Goal: Transaction & Acquisition: Purchase product/service

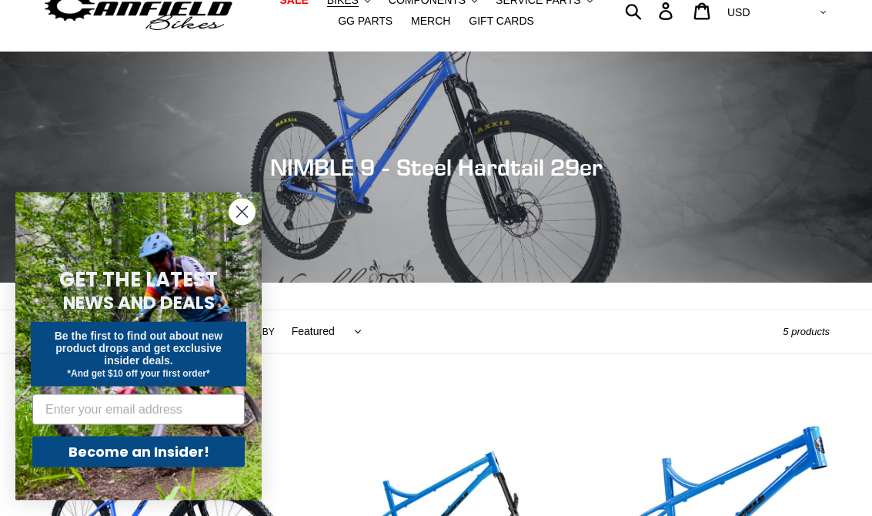
scroll to position [65, 0]
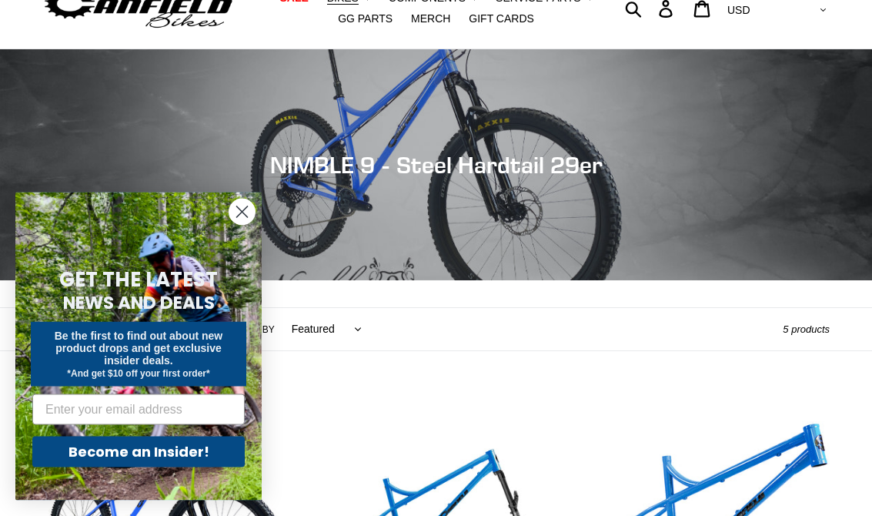
click at [234, 225] on circle "Close dialog" at bounding box center [241, 211] width 25 height 25
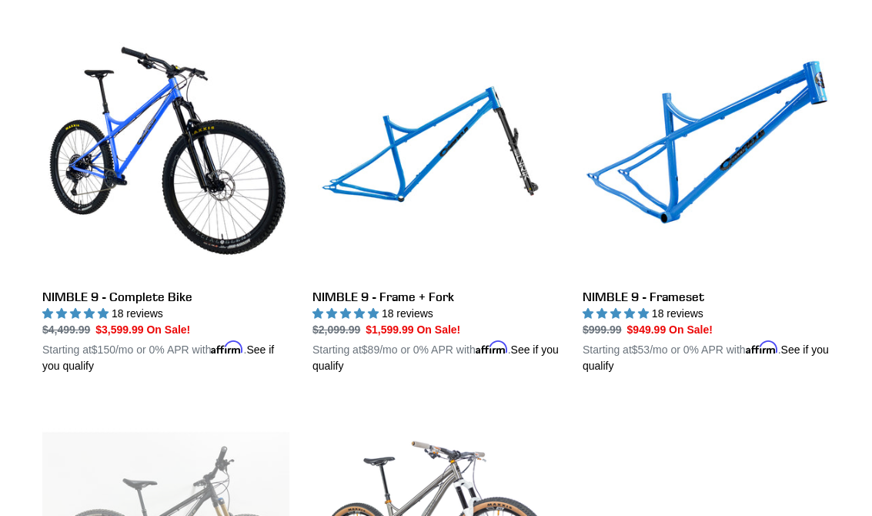
scroll to position [427, 0]
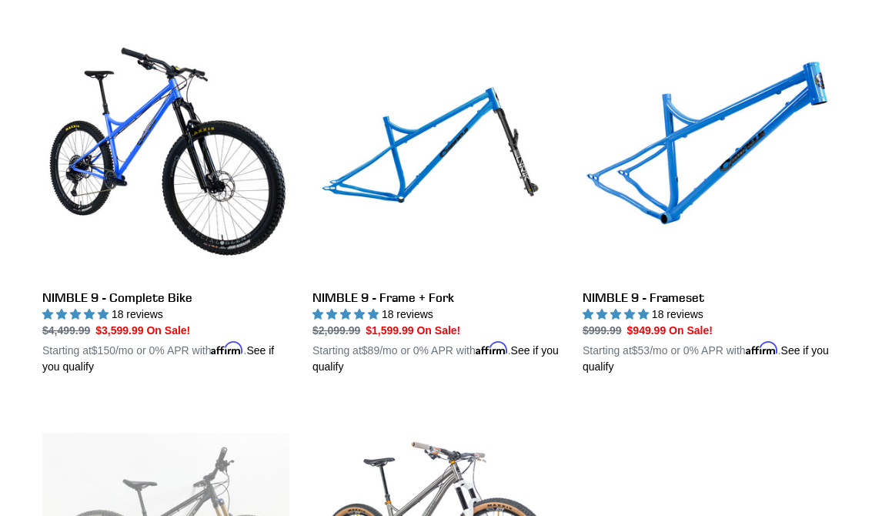
click at [679, 199] on link "NIMBLE 9 - Frameset" at bounding box center [705, 203] width 247 height 343
click at [87, 200] on link "NIMBLE 9 - Complete Bike" at bounding box center [165, 203] width 247 height 343
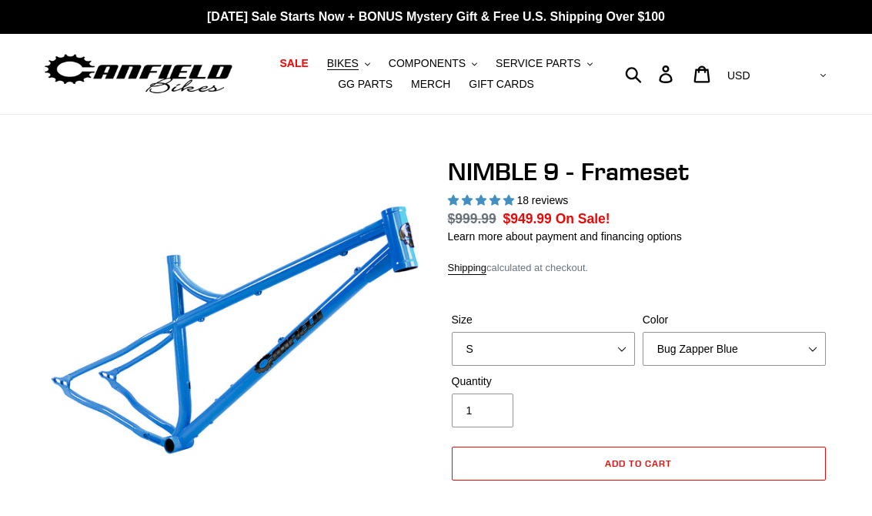
select select "highest-rating"
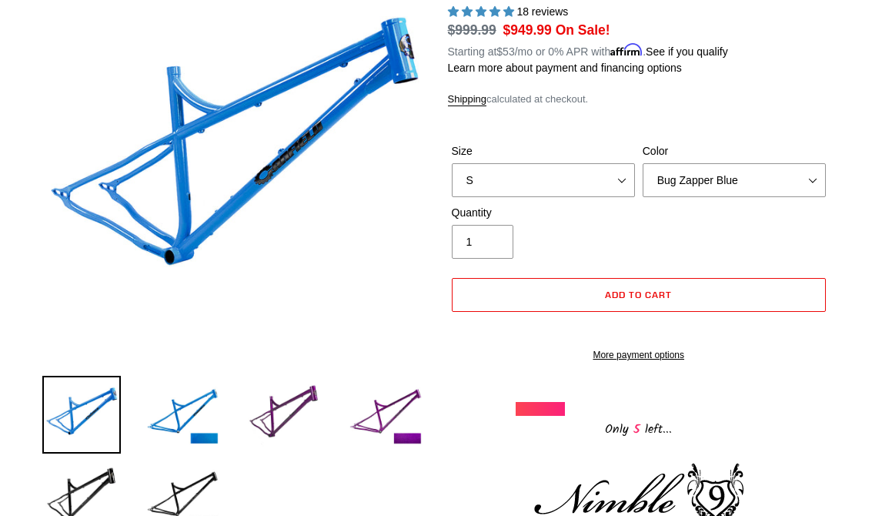
click at [611, 180] on select "S M L XL" at bounding box center [543, 181] width 183 height 34
select select "XL"
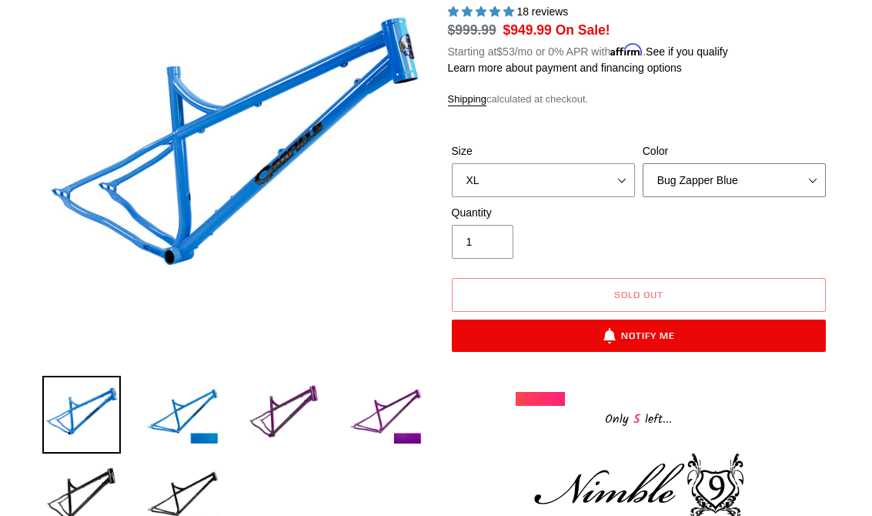
click at [763, 182] on select "Bug Zapper Blue Purple Haze -Sold Out Galaxy Black" at bounding box center [733, 180] width 183 height 34
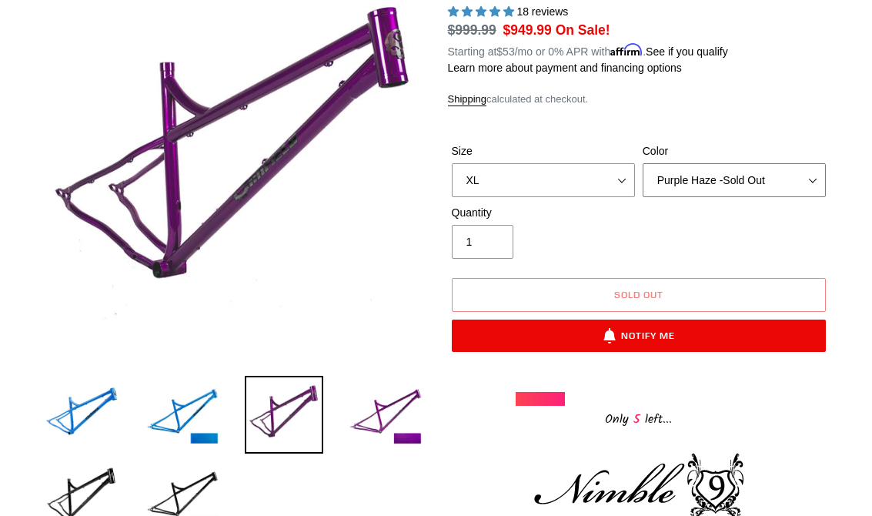
click at [755, 182] on select "Bug Zapper Blue Purple Haze -Sold Out Galaxy Black" at bounding box center [733, 180] width 183 height 34
select select "Galaxy Black"
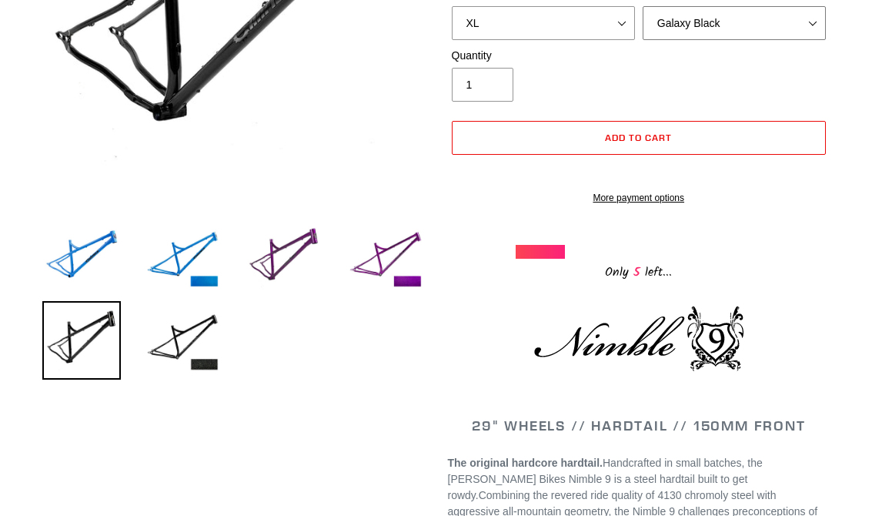
scroll to position [345, 0]
click at [280, 252] on img at bounding box center [284, 258] width 78 height 78
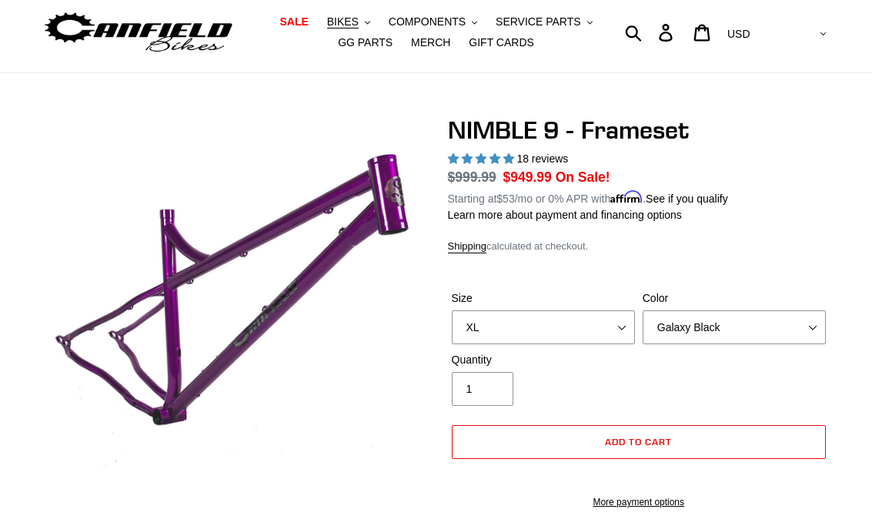
scroll to position [39, 0]
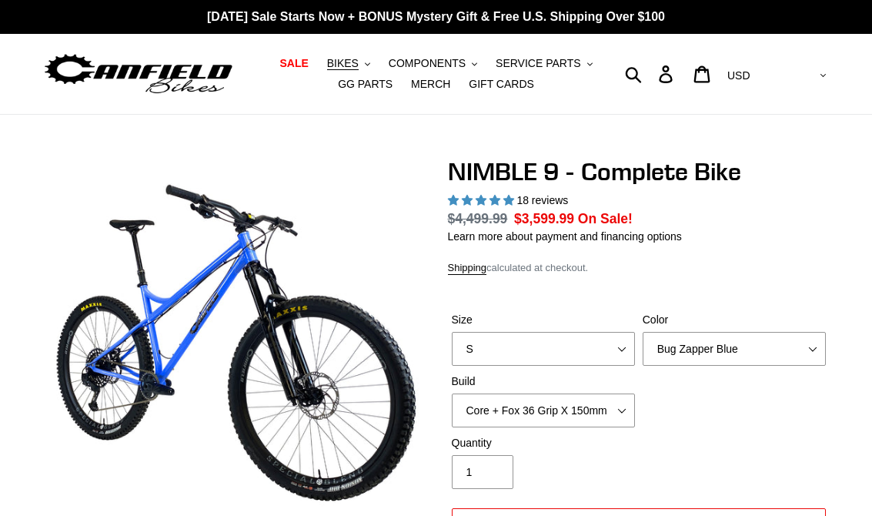
select select "highest-rating"
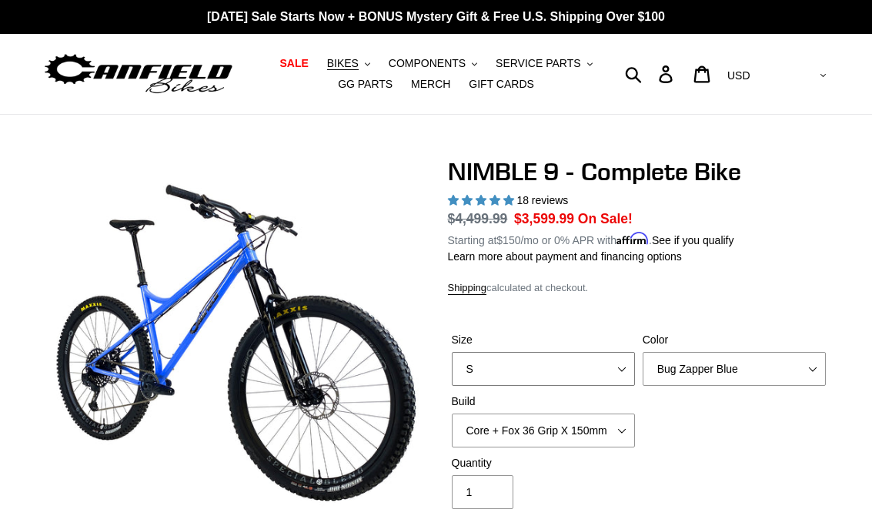
click at [603, 368] on select "S M L XL" at bounding box center [543, 369] width 183 height 34
select select "XL"
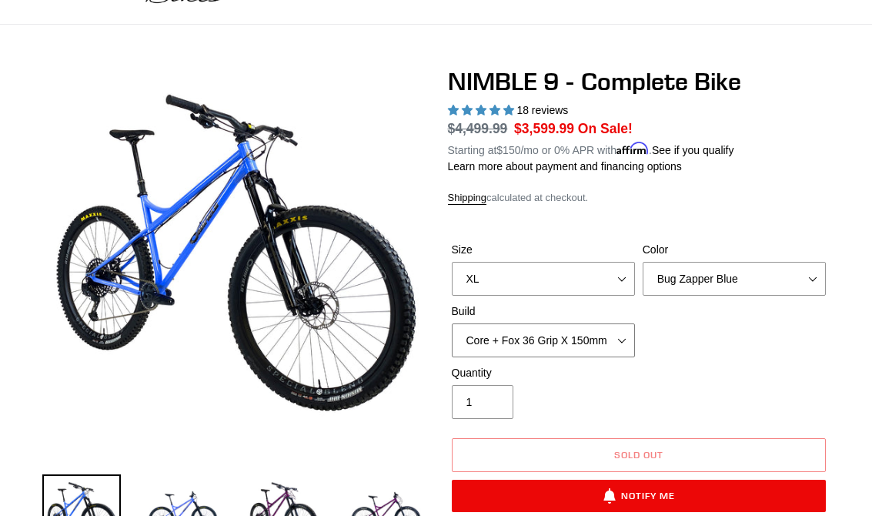
click at [615, 340] on select "Core + Fox 36 Grip X 150mm Pro + Fox 36 Grip X 150mm Core + RockShox Lyrik Ulti…" at bounding box center [543, 341] width 183 height 34
click at [599, 349] on select "Core + Fox 36 Grip X 150mm Pro + Fox 36 Grip X 150mm Core + RockShox Lyrik Ulti…" at bounding box center [543, 340] width 183 height 34
click at [609, 342] on select "Core + Fox 36 Grip X 150mm Pro + Fox 36 Grip X 150mm Core + RockShox Lyrik Ulti…" at bounding box center [543, 340] width 183 height 34
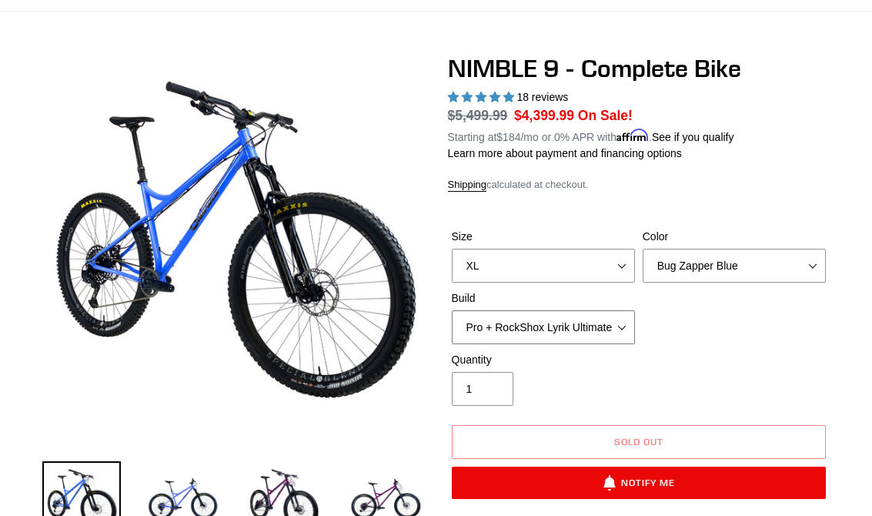
scroll to position [98, 0]
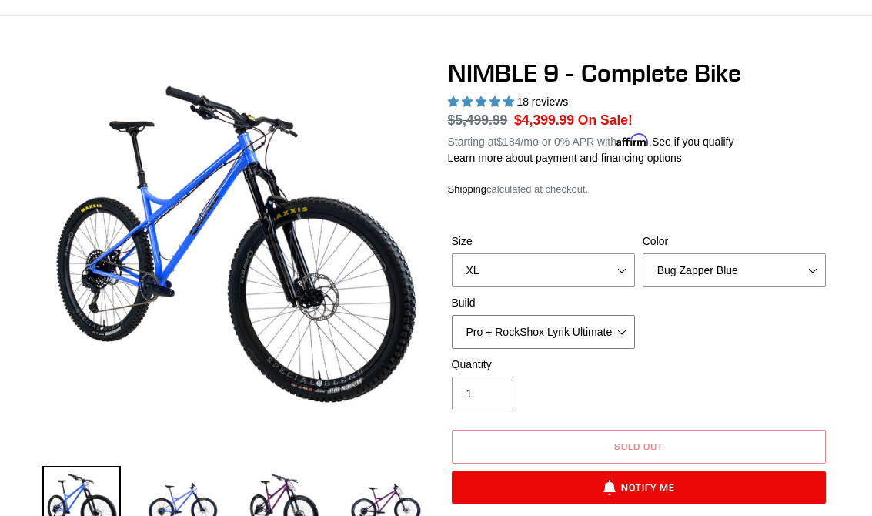
click at [592, 326] on select "Core + Fox 36 Grip X 150mm Pro + Fox 36 Grip X 150mm Core + RockShox Lyrik Ulti…" at bounding box center [543, 332] width 183 height 34
select select "Core + RockShox Lyrik Ultimate 150mm"
click at [742, 277] on select "Bug Zapper Blue Purple Haze - Sold Out Galaxy Black" at bounding box center [733, 270] width 183 height 34
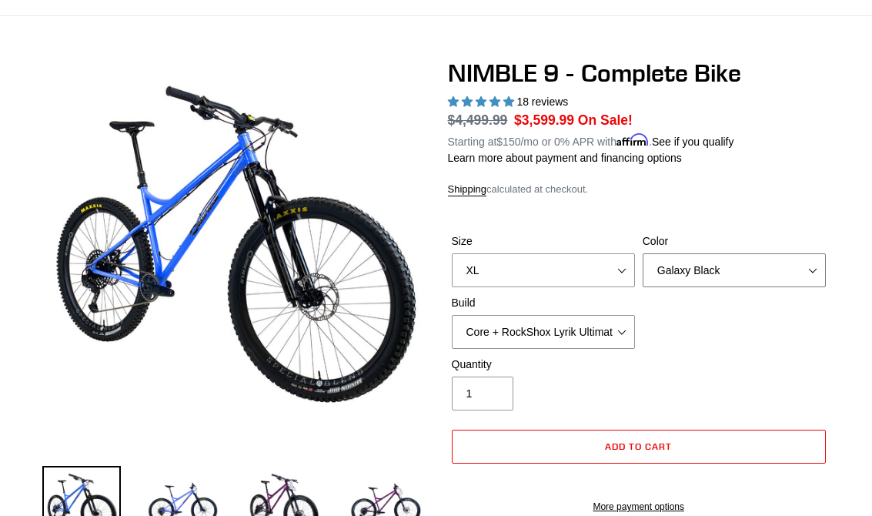
click at [726, 278] on select "Bug Zapper Blue Purple Haze - Sold Out Galaxy Black" at bounding box center [733, 270] width 183 height 34
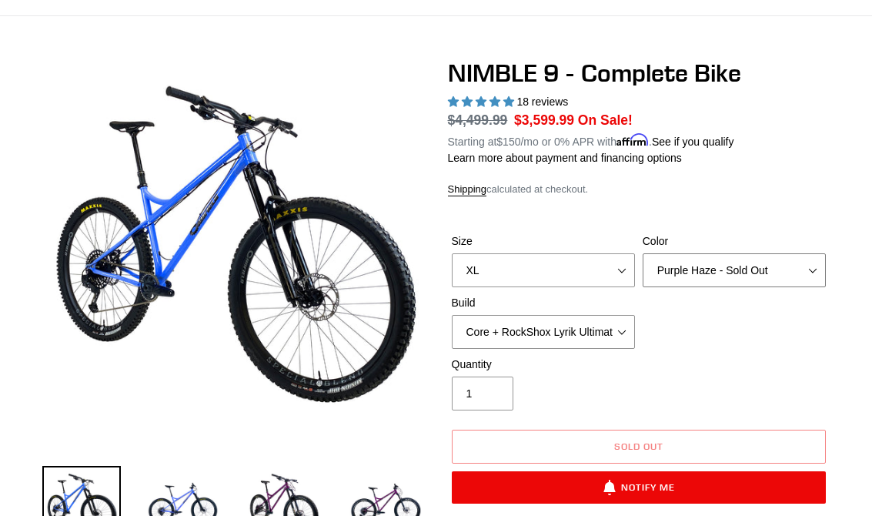
click at [726, 272] on select "Bug Zapper Blue Purple Haze - Sold Out Galaxy Black" at bounding box center [733, 270] width 183 height 34
select select "Galaxy Black"
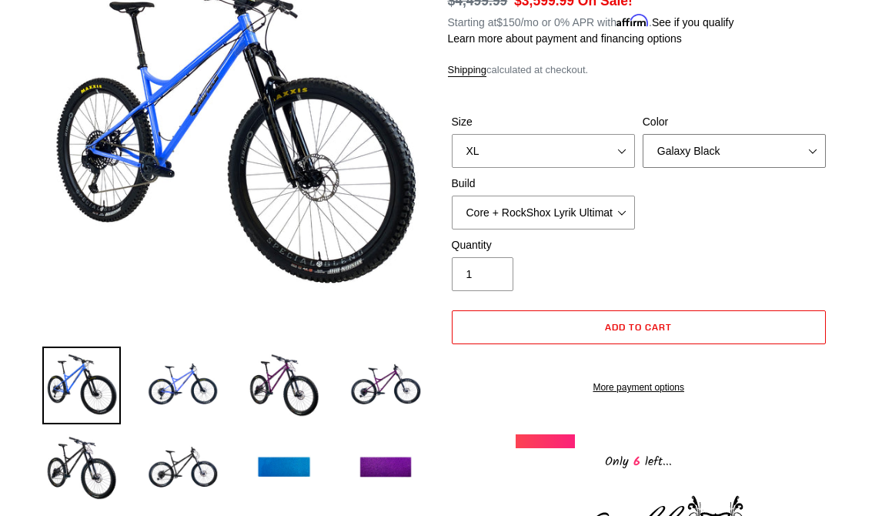
scroll to position [218, 0]
click at [199, 468] on img at bounding box center [183, 468] width 78 height 78
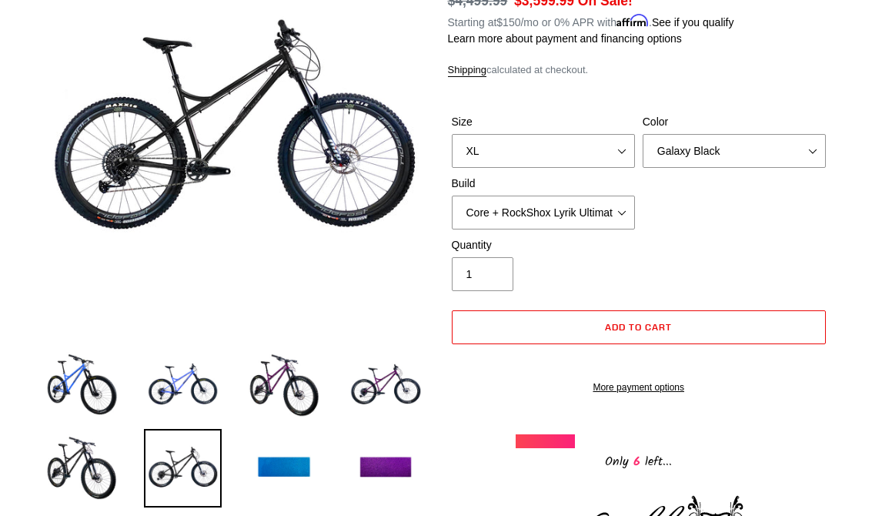
click at [91, 468] on img at bounding box center [81, 468] width 78 height 78
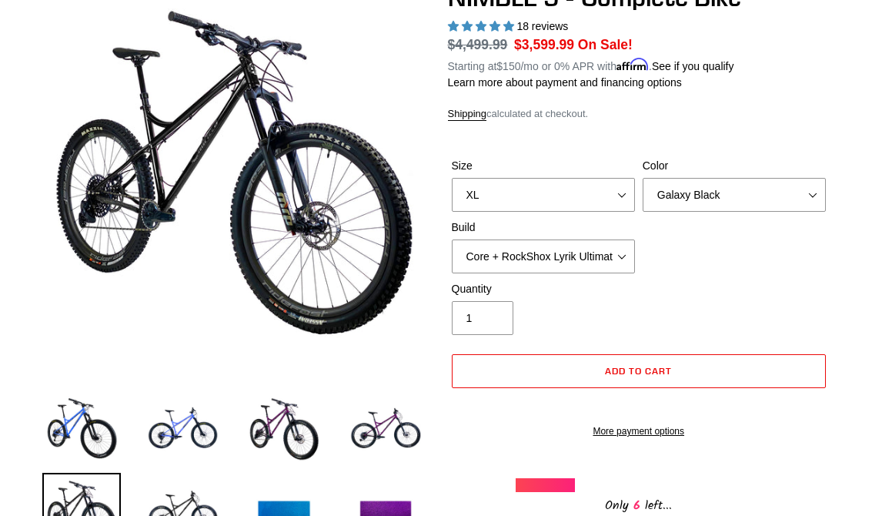
scroll to position [172, 0]
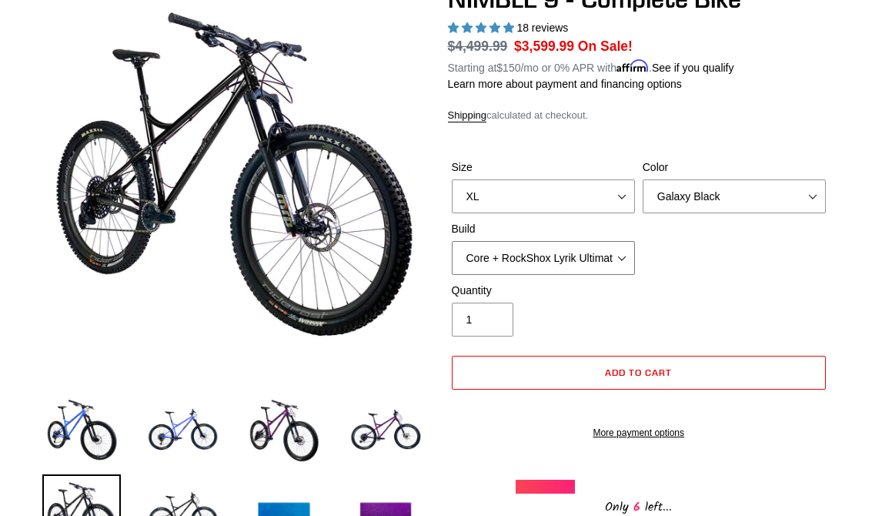
click at [594, 255] on select "Core + Fox 36 Grip X 150mm Pro + Fox 36 Grip X 150mm Core + RockShox Lyrik Ulti…" at bounding box center [543, 259] width 183 height 34
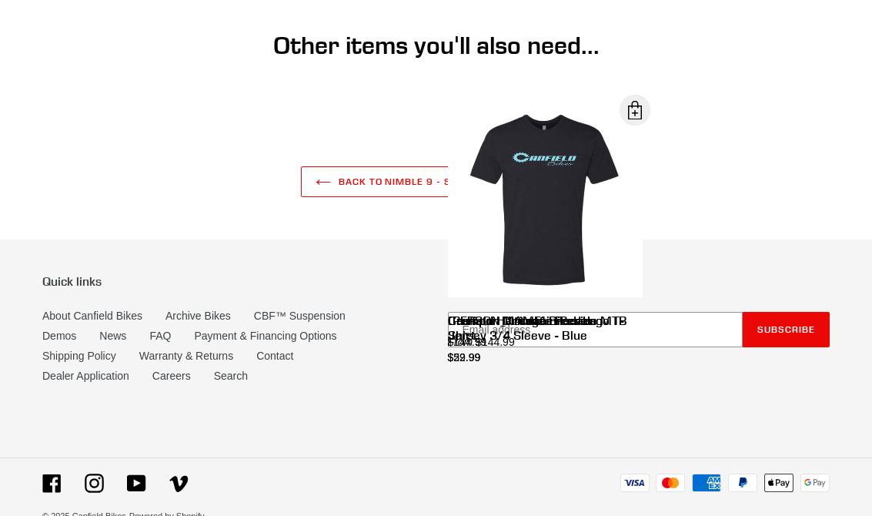
scroll to position [4574, 0]
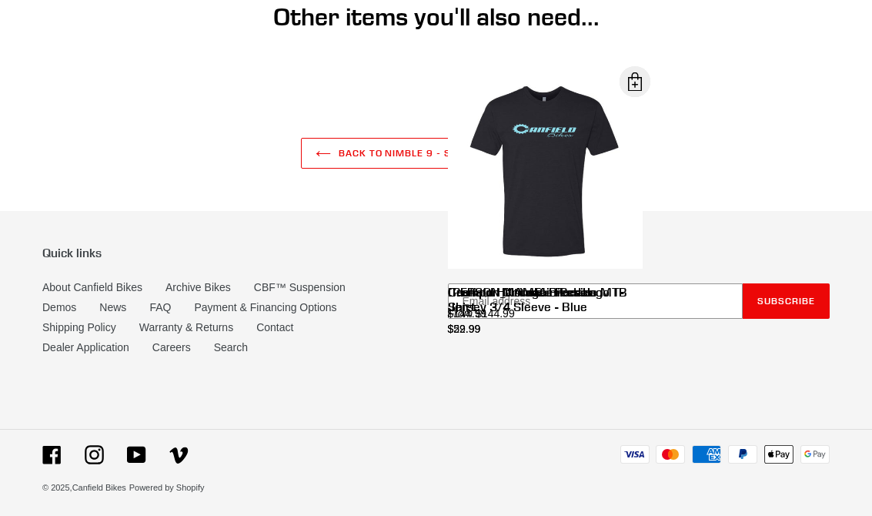
click at [110, 293] on link "About Canfield Bikes" at bounding box center [92, 287] width 100 height 12
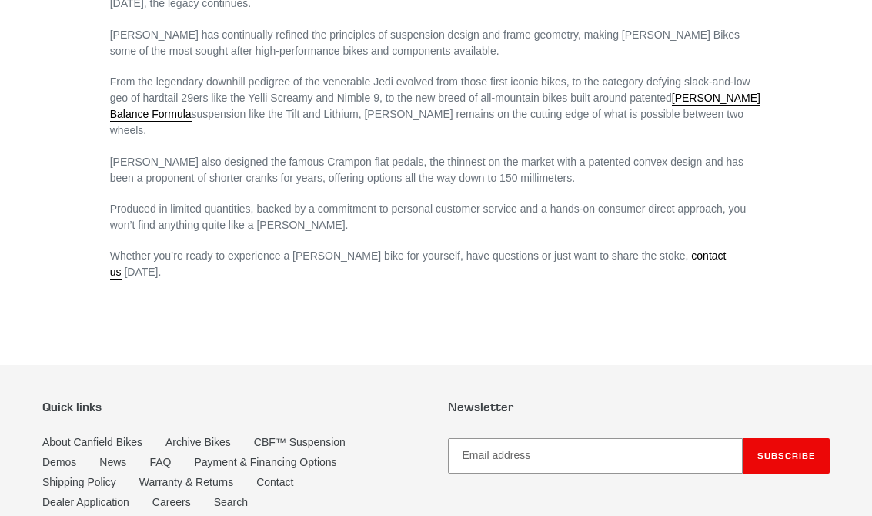
scroll to position [1033, 0]
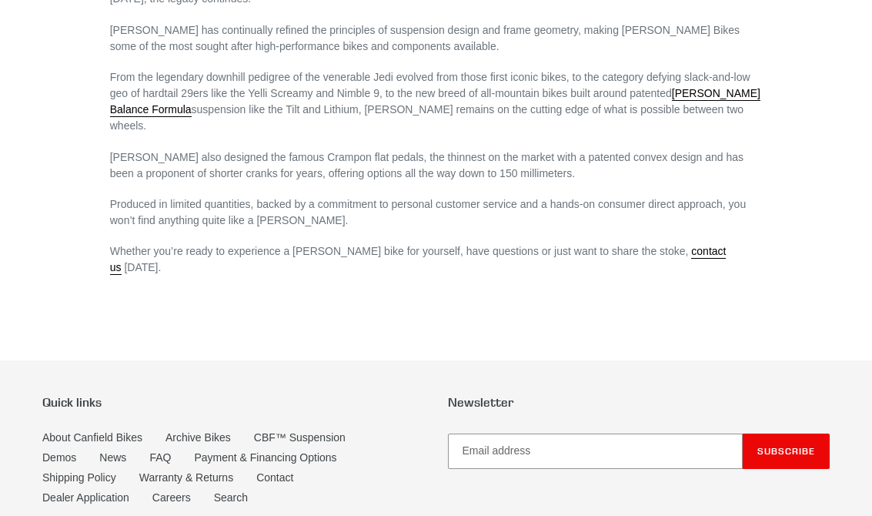
click at [169, 459] on link "FAQ" at bounding box center [160, 457] width 22 height 12
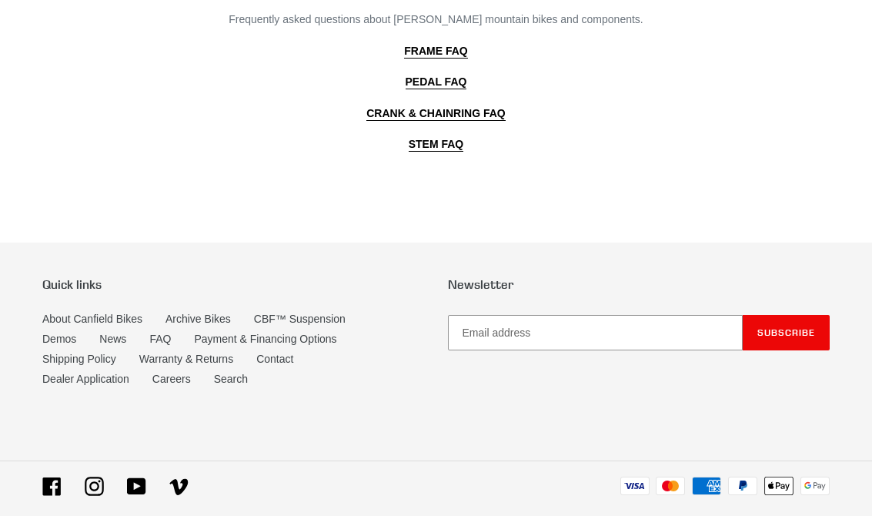
scroll to position [268, 0]
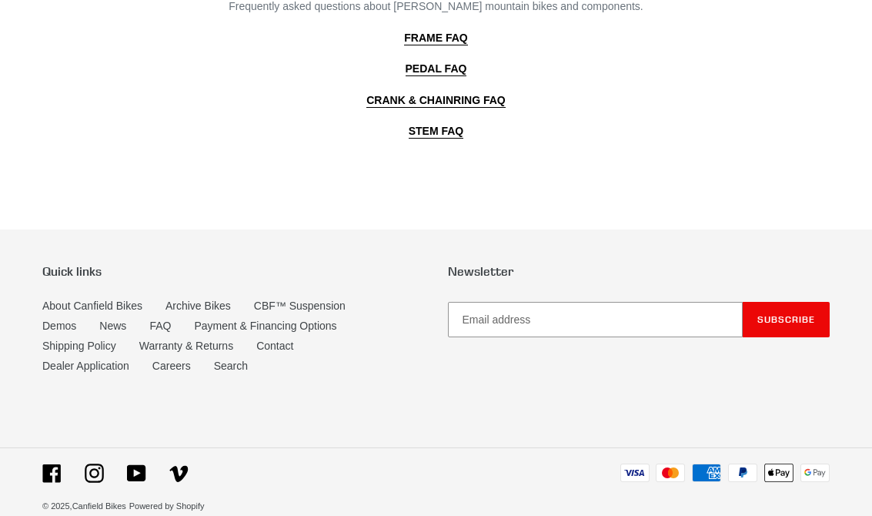
click at [287, 342] on link "Contact" at bounding box center [274, 345] width 37 height 12
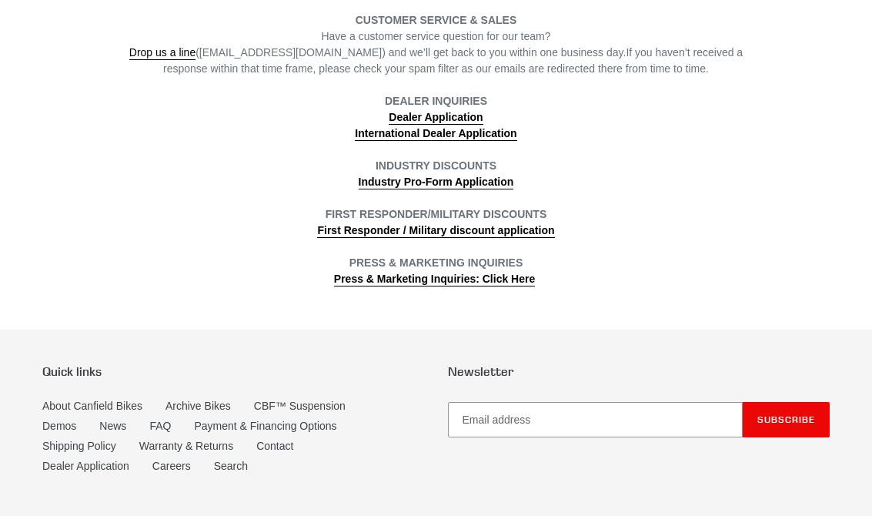
scroll to position [653, 0]
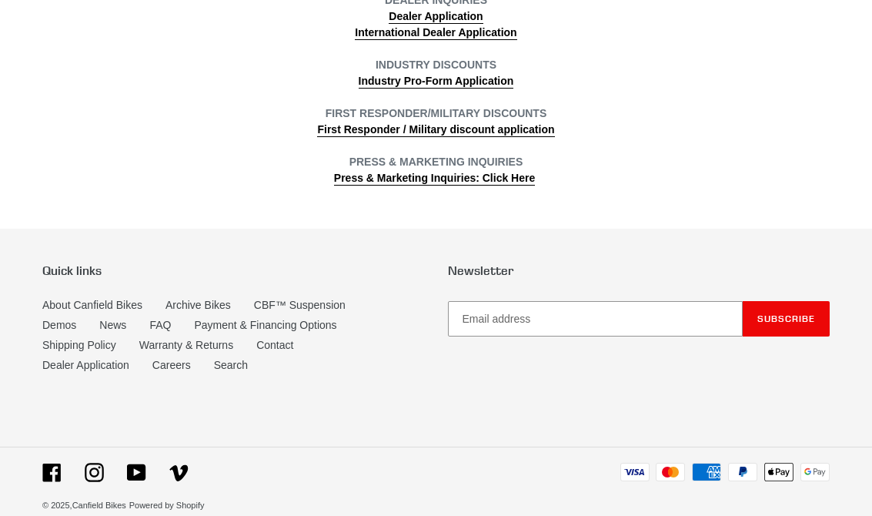
click at [185, 365] on link "Careers" at bounding box center [171, 365] width 38 height 12
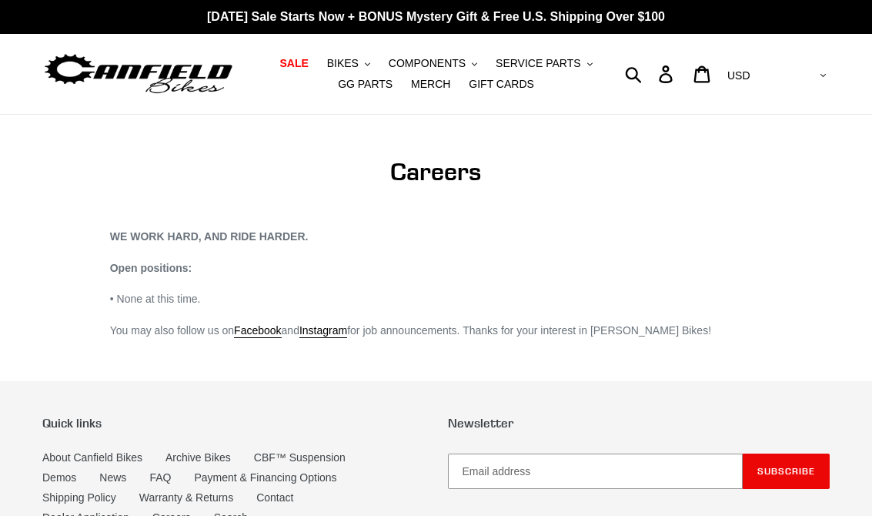
click at [300, 59] on span "SALE" at bounding box center [293, 63] width 28 height 13
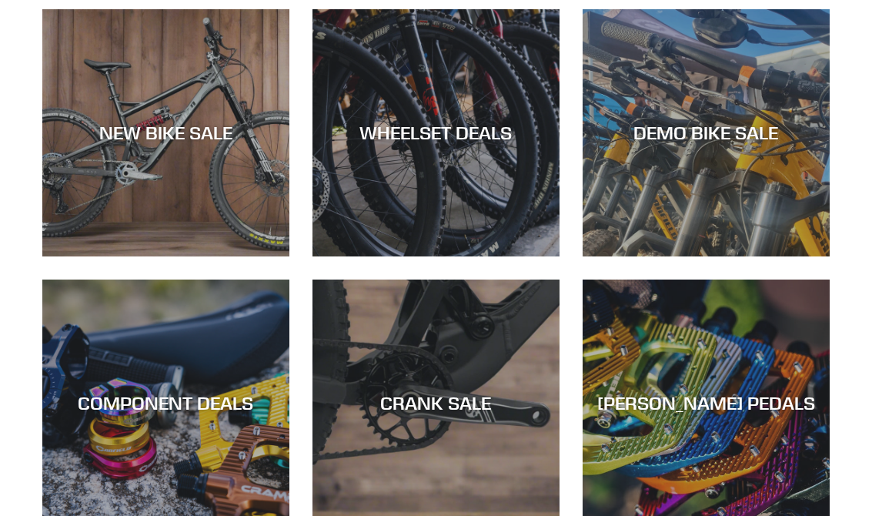
scroll to position [452, 0]
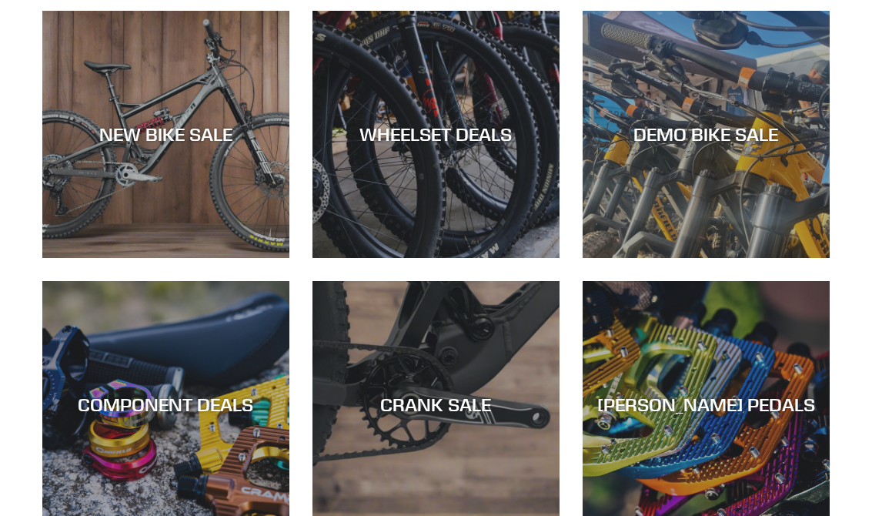
click at [728, 258] on div "DEMO BIKE SALE" at bounding box center [705, 258] width 247 height 0
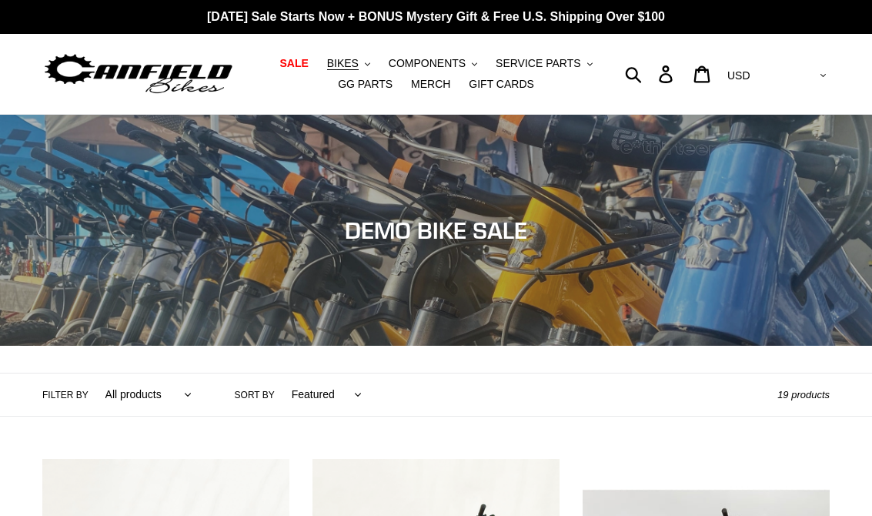
click at [312, 59] on link "SALE" at bounding box center [294, 63] width 44 height 21
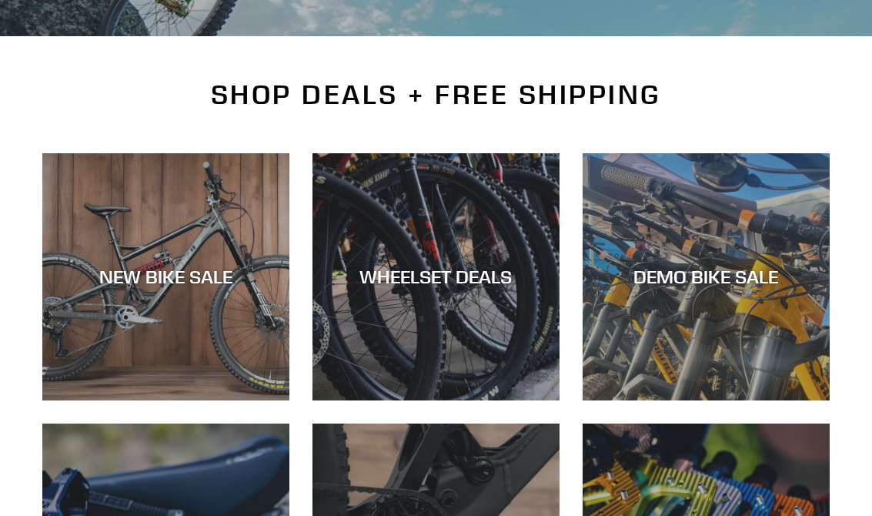
scroll to position [309, 0]
click at [139, 400] on div "NEW BIKE SALE" at bounding box center [165, 400] width 247 height 0
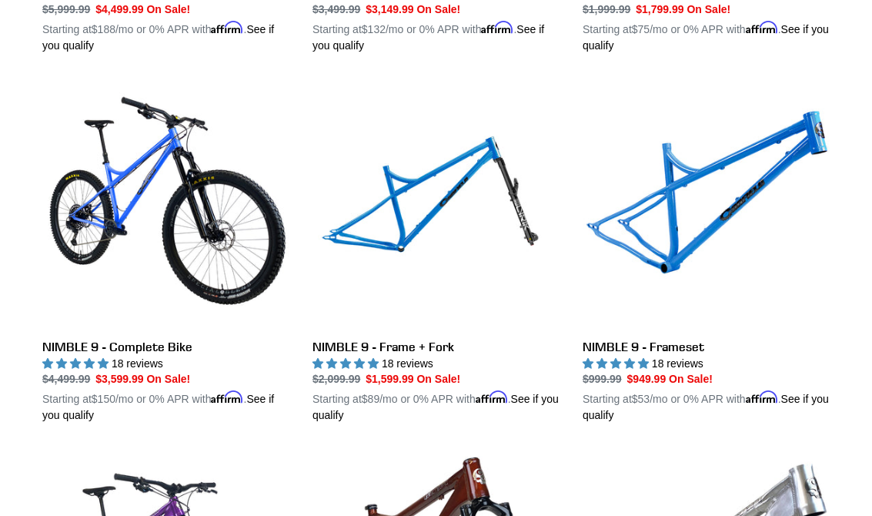
scroll to position [2227, 0]
click at [401, 222] on link "NIMBLE 9 - Frame + Fork" at bounding box center [435, 252] width 247 height 343
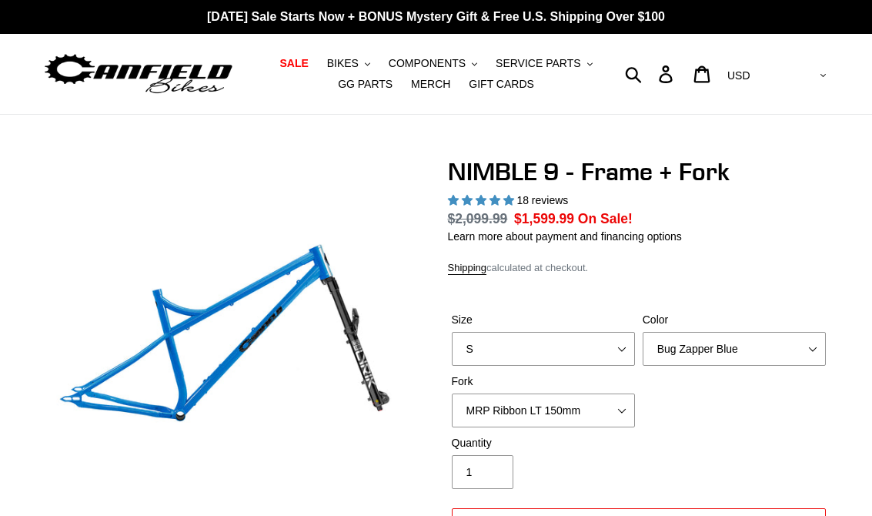
select select "highest-rating"
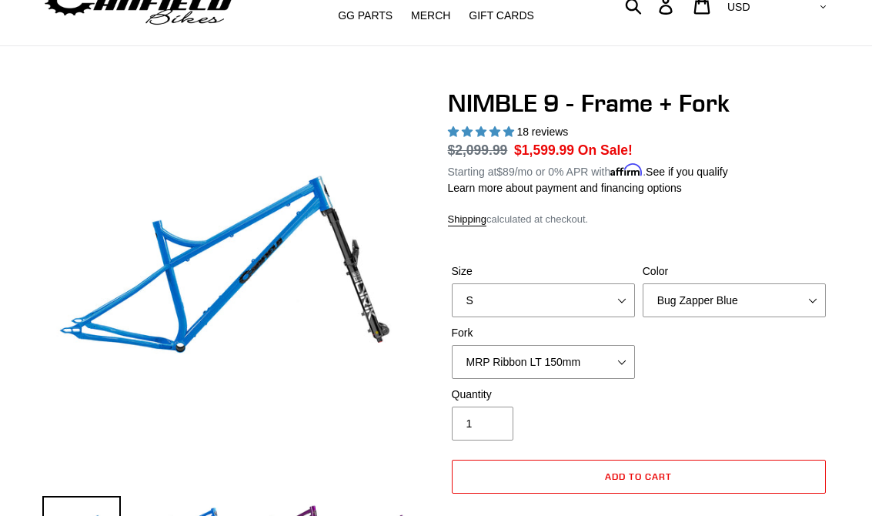
scroll to position [68, 0]
click at [593, 365] on select "MRP Ribbon LT 150mm Fox 36 Factory Grip X 150mm (Special Order) RockShox Lyrik …" at bounding box center [543, 362] width 183 height 34
select select "RockShox Lyrik Ultimate 150mm (Gloss Black - Special Order)"
click at [594, 302] on select "S M L XL" at bounding box center [543, 300] width 183 height 34
select select "XL"
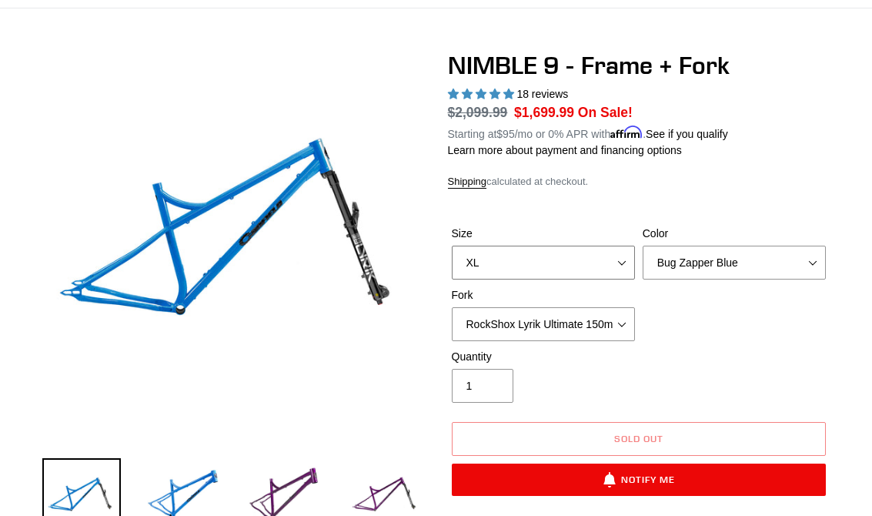
scroll to position [106, 0]
click at [744, 269] on select "Bug Zapper Blue Purple Haze - Sold Out Galaxy Black" at bounding box center [733, 262] width 183 height 34
select select "Galaxy Black"
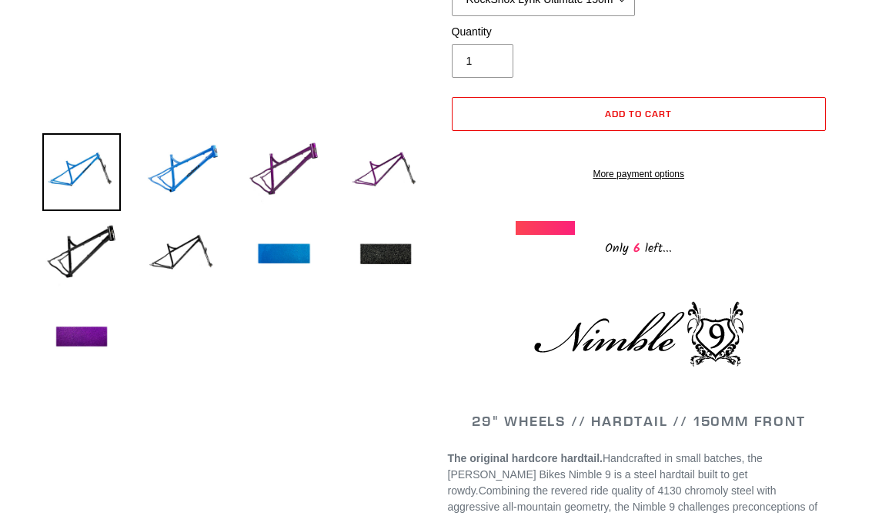
scroll to position [431, 0]
click at [388, 252] on img at bounding box center [385, 254] width 78 height 78
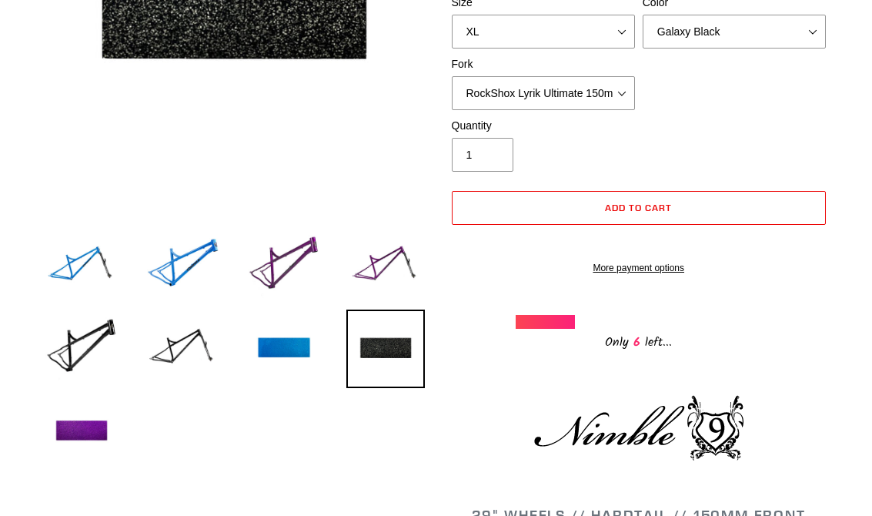
scroll to position [340, 0]
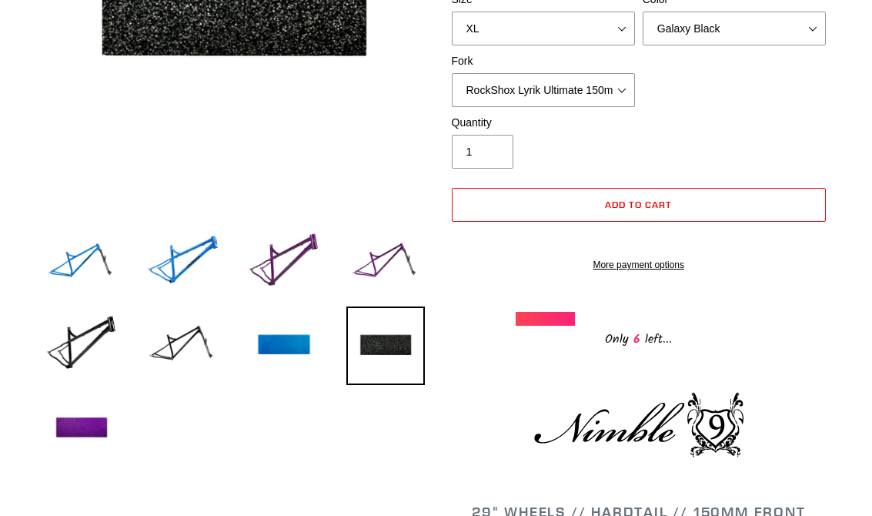
click at [179, 343] on img at bounding box center [183, 345] width 78 height 78
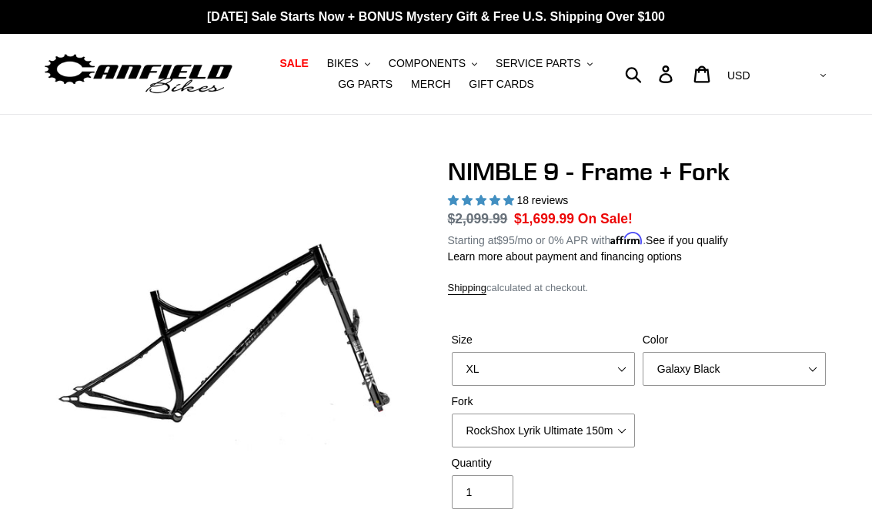
scroll to position [115, 0]
